Goal: Transaction & Acquisition: Purchase product/service

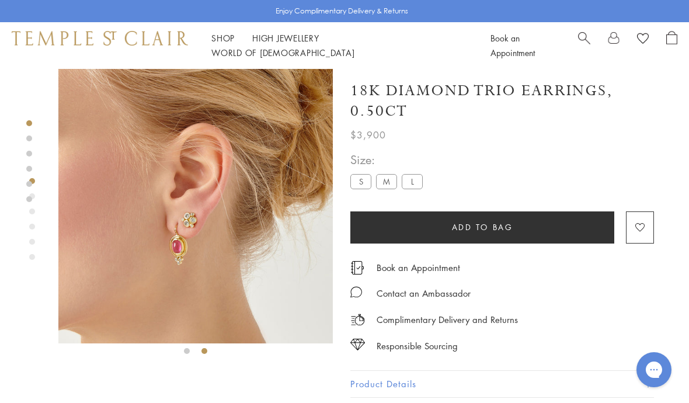
click at [200, 226] on img at bounding box center [195, 206] width 275 height 275
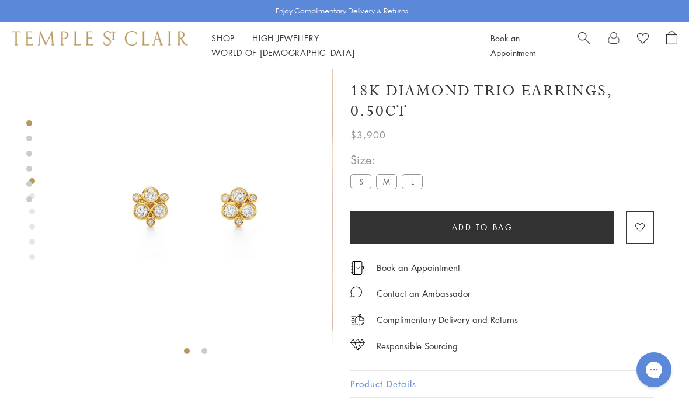
click at [234, 215] on img at bounding box center [195, 206] width 275 height 275
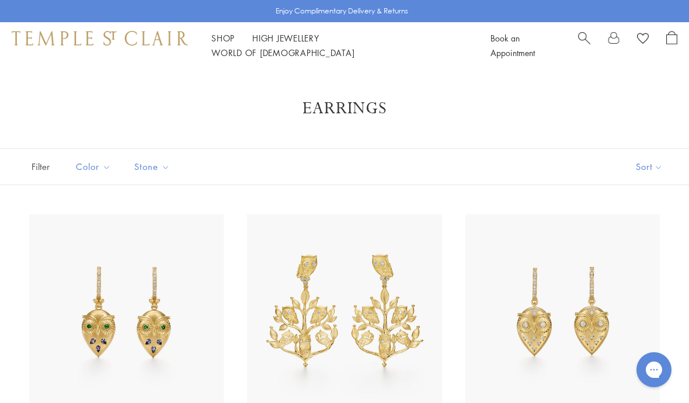
scroll to position [1651, 0]
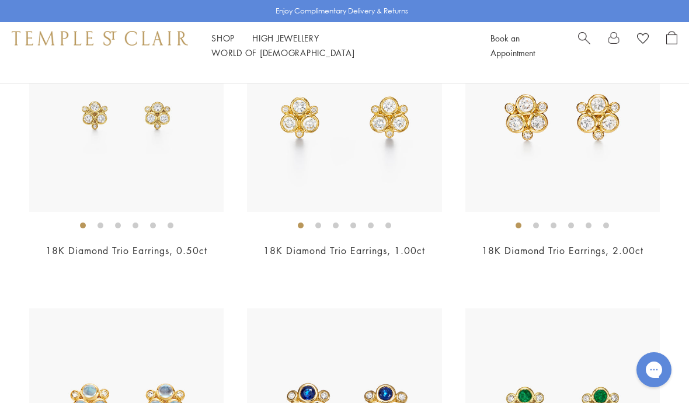
click at [573, 158] on img at bounding box center [563, 115] width 195 height 195
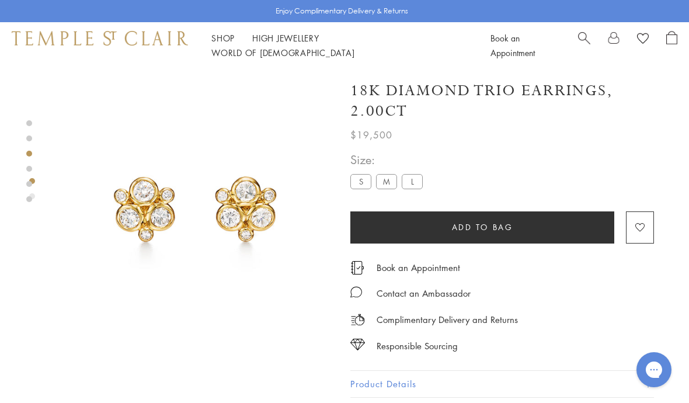
click at [386, 179] on label "M" at bounding box center [386, 181] width 21 height 15
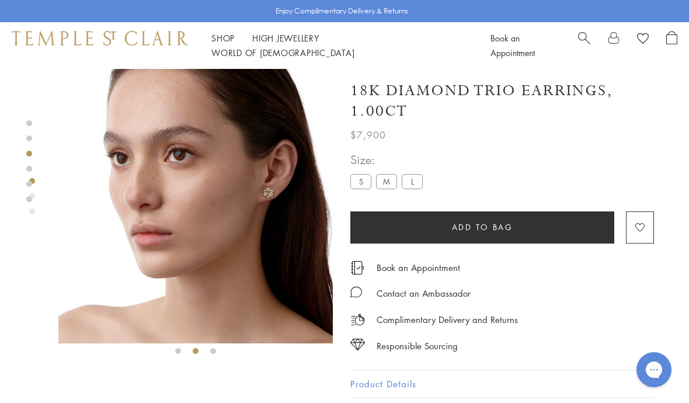
click at [277, 194] on img at bounding box center [195, 206] width 275 height 275
click at [358, 183] on label "S" at bounding box center [360, 181] width 21 height 15
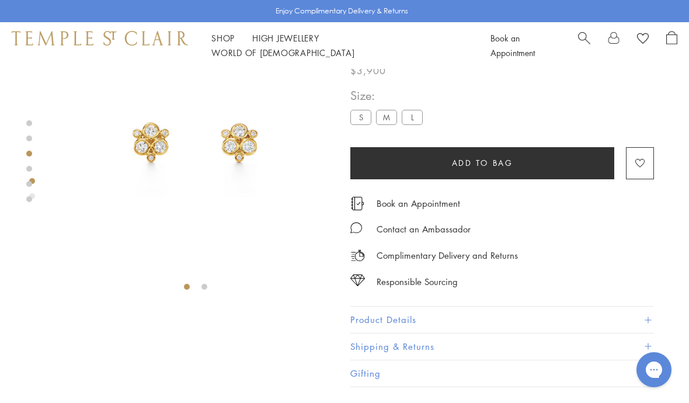
scroll to position [69, 0]
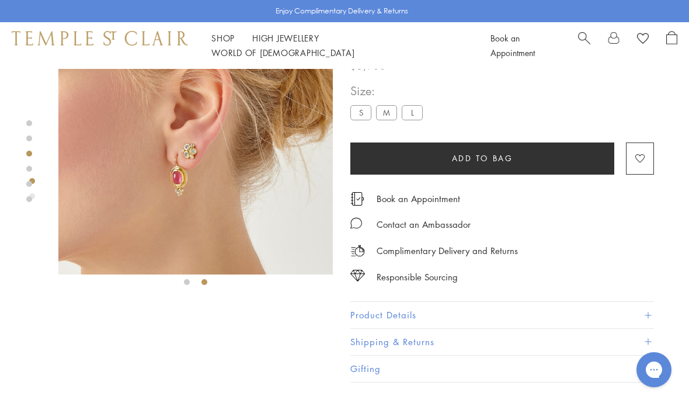
click at [422, 311] on button "Product Details" at bounding box center [502, 315] width 304 height 26
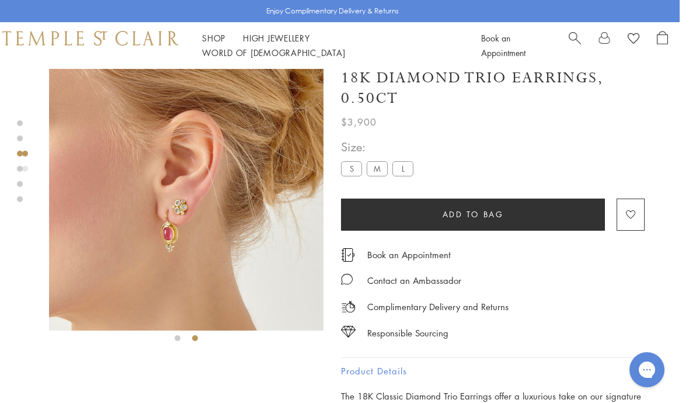
scroll to position [0, 2]
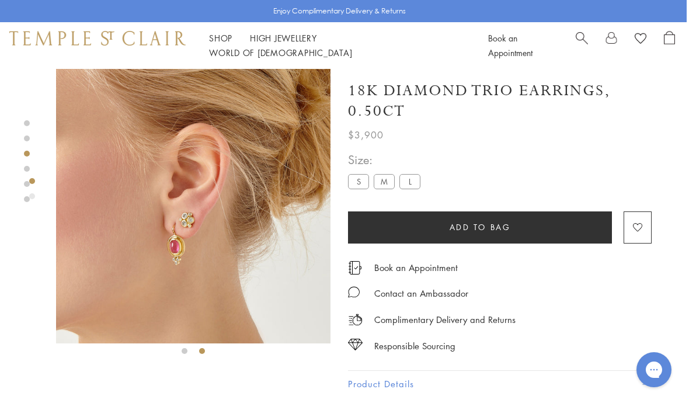
click at [192, 222] on img at bounding box center [193, 206] width 275 height 275
